Goal: Find specific page/section: Find specific page/section

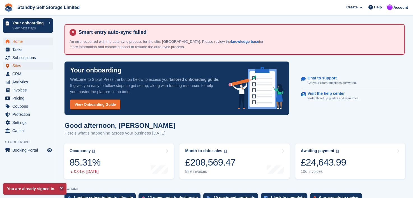
drag, startPoint x: 15, startPoint y: 66, endPoint x: 19, endPoint y: 66, distance: 4.2
click at [15, 66] on span "Sites" at bounding box center [29, 66] width 34 height 8
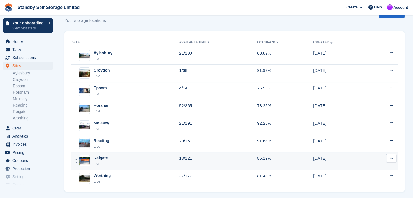
scroll to position [57, 0]
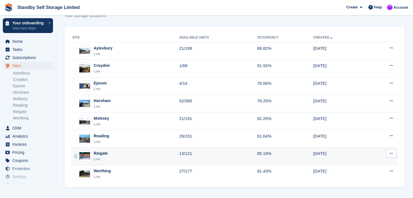
click at [99, 152] on div "Reigate" at bounding box center [101, 154] width 14 height 6
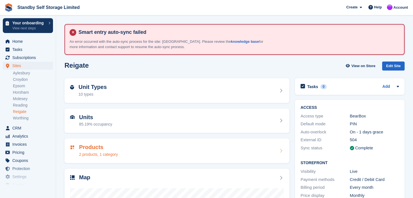
scroll to position [108, 0]
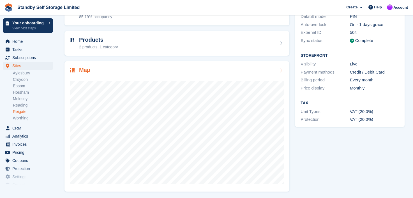
click at [155, 184] on div at bounding box center [176, 133] width 213 height 105
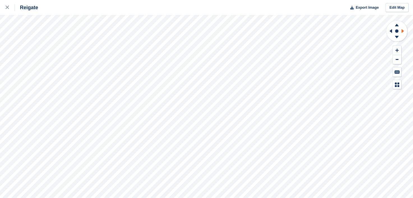
click at [403, 31] on icon at bounding box center [402, 31] width 3 height 4
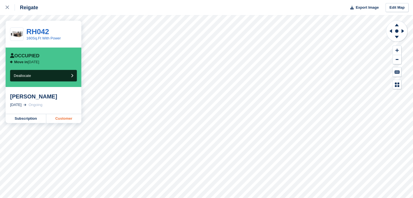
click at [62, 119] on link "Customer" at bounding box center [63, 118] width 35 height 9
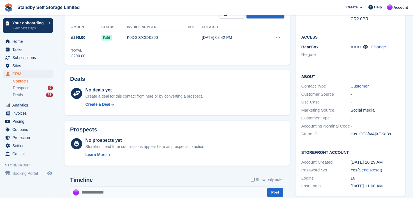
scroll to position [56, 0]
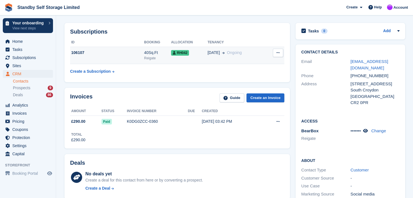
drag, startPoint x: 120, startPoint y: 56, endPoint x: 175, endPoint y: 50, distance: 55.2
click at [120, 56] on td "106107" at bounding box center [107, 55] width 74 height 17
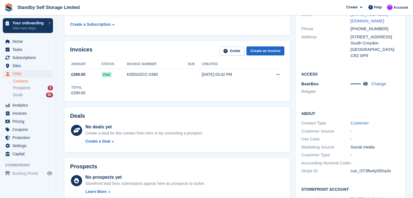
scroll to position [118, 0]
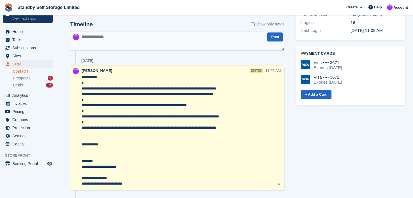
scroll to position [308, 0]
